Goal: Communication & Community: Answer question/provide support

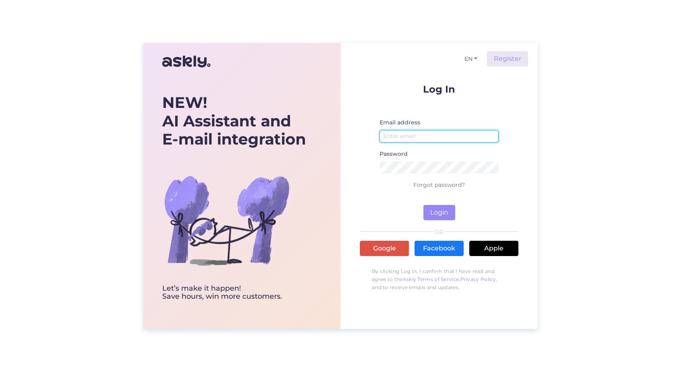
type input "[EMAIL_ADDRESS][DOMAIN_NAME]"
click at [445, 214] on button "Login" at bounding box center [439, 212] width 32 height 15
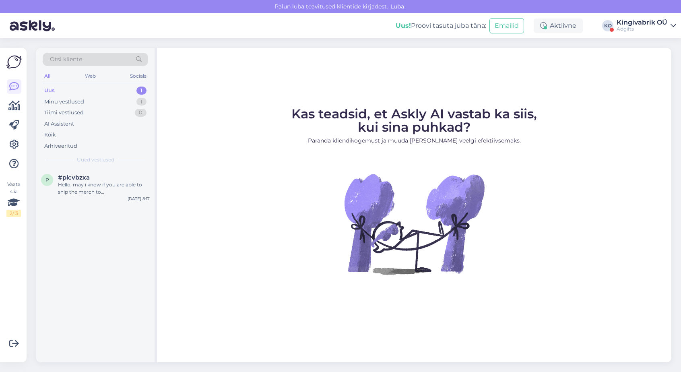
click at [623, 25] on div "Kingivabrik OÜ" at bounding box center [642, 22] width 51 height 6
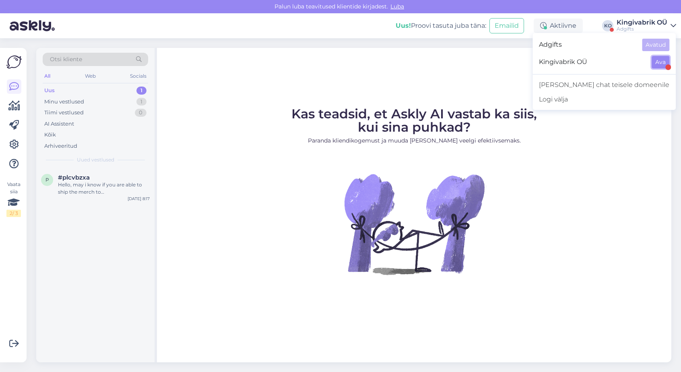
click at [658, 63] on button "Ava" at bounding box center [661, 62] width 18 height 12
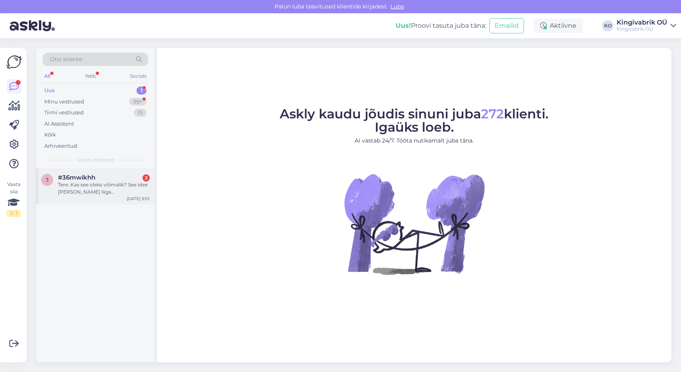
click at [99, 187] on div "Tere. Kas see oleks võimalik? See idee [PERSON_NAME] liiga [PERSON_NAME] loomul…" at bounding box center [104, 188] width 92 height 14
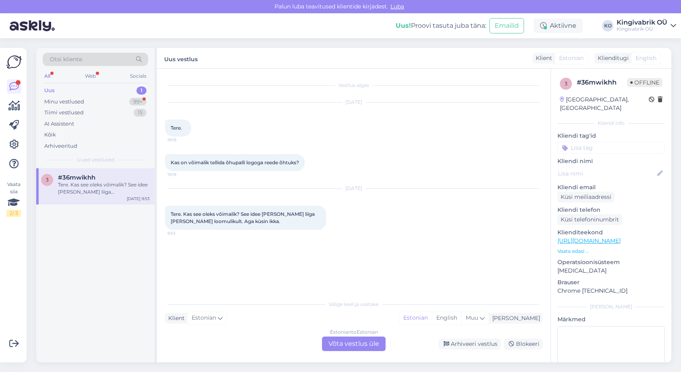
click at [338, 343] on div "Estonian to Estonian Võta vestlus üle" at bounding box center [354, 343] width 64 height 14
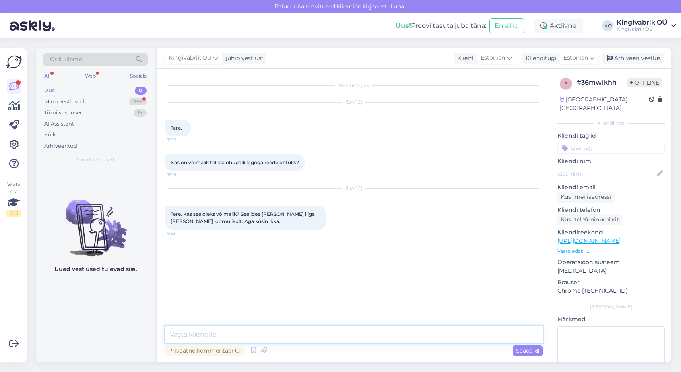
click at [264, 328] on textarea at bounding box center [353, 334] width 377 height 17
type textarea "Tere, kahjuks ülehomseks me trükiga õhupalle pakkuda ei saa, vabandame"
